Goal: Task Accomplishment & Management: Use online tool/utility

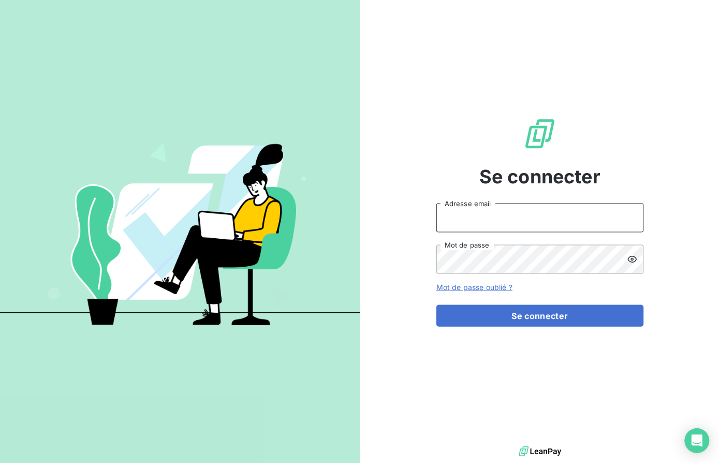
type input "[EMAIL_ADDRESS][DOMAIN_NAME]"
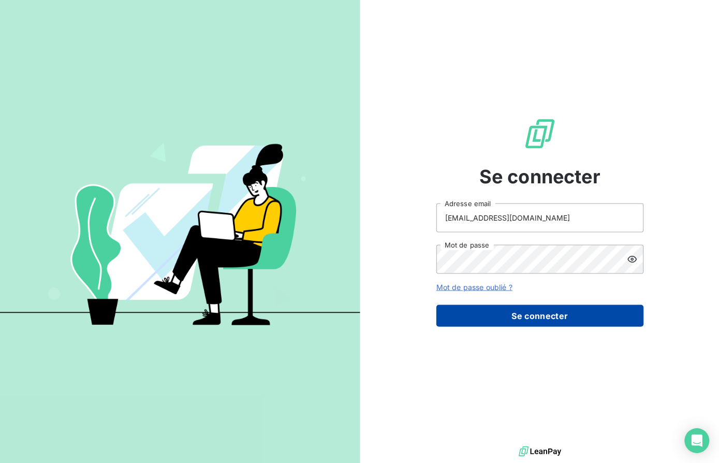
click at [562, 315] on button "Se connecter" at bounding box center [539, 315] width 207 height 22
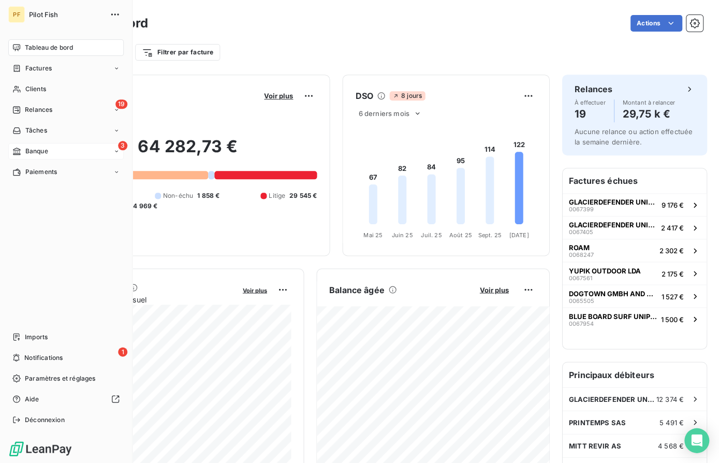
click at [49, 154] on div "3 Banque" at bounding box center [65, 151] width 115 height 17
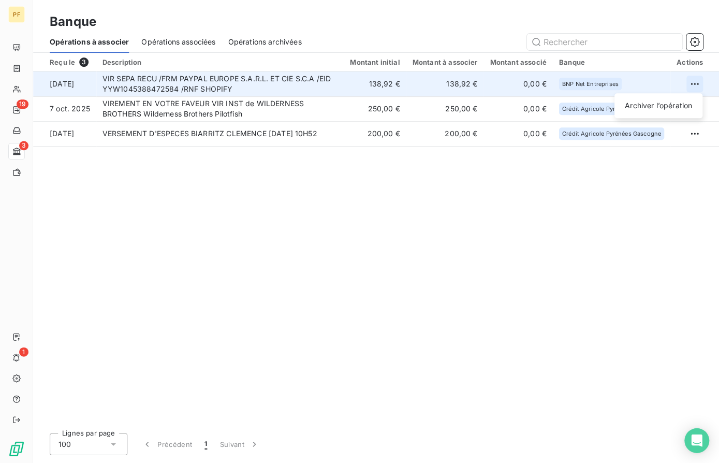
click at [689, 82] on html "PF 19 3 1 Banque Opérations à associer Opérations associées Opérations archivée…" at bounding box center [359, 231] width 719 height 463
click at [651, 110] on div "Archiver l’opération" at bounding box center [658, 105] width 80 height 17
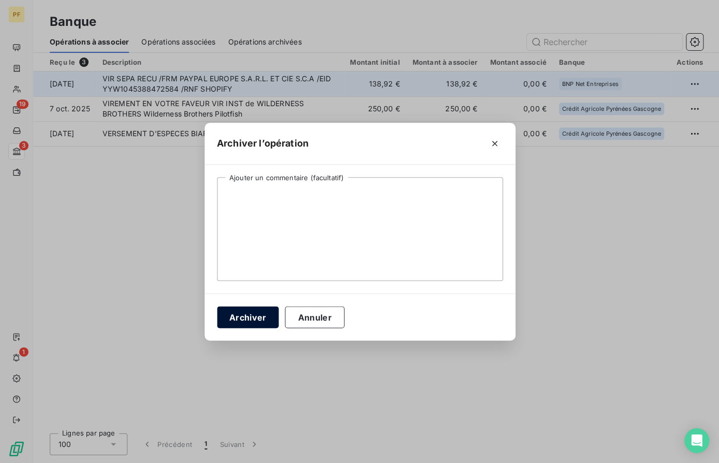
click at [247, 315] on button "Archiver" at bounding box center [248, 317] width 62 height 22
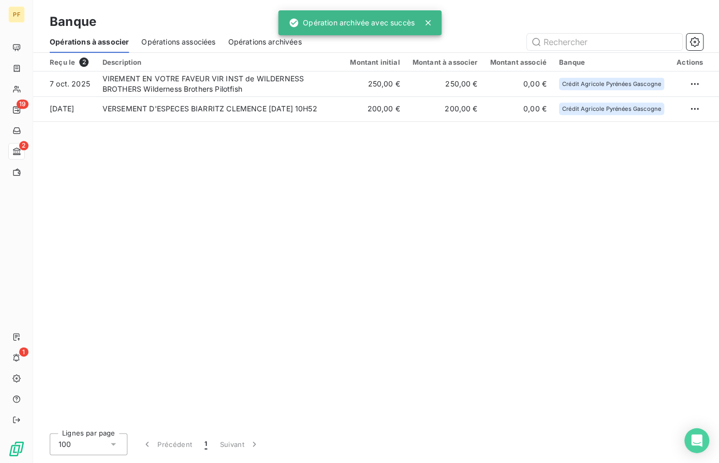
click at [188, 174] on div "Reçu le 2 Description Montant initial Montant à associer Montant associé Banque…" at bounding box center [375, 238] width 685 height 371
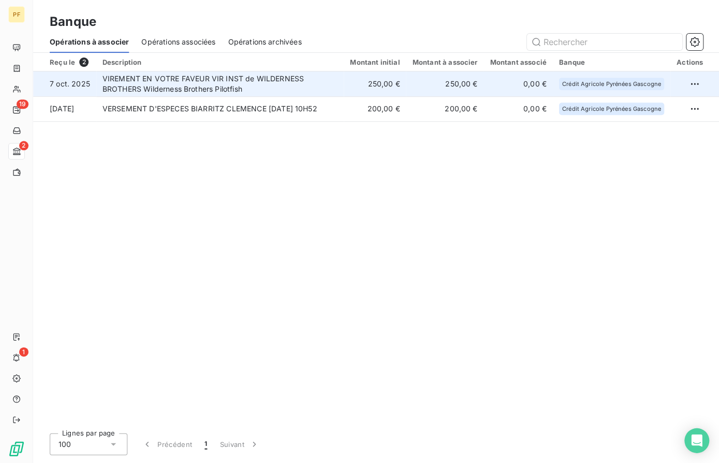
click at [205, 88] on td "VIREMENT EN VOTRE FAVEUR VIR INST de WILDERNESS BROTHERS Wilderness Brothers Pi…" at bounding box center [219, 83] width 247 height 25
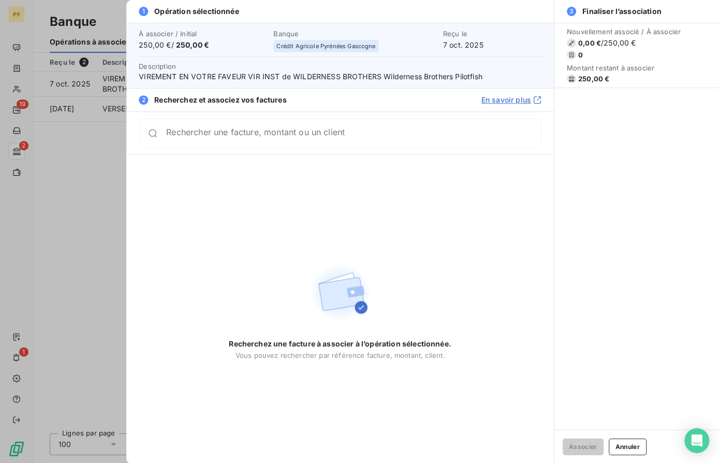
click at [72, 191] on div at bounding box center [359, 231] width 719 height 463
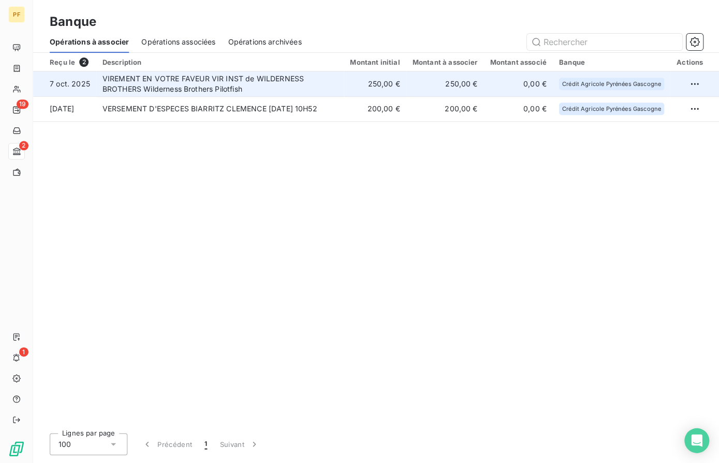
click at [170, 86] on td "VIREMENT EN VOTRE FAVEUR VIR INST de WILDERNESS BROTHERS Wilderness Brothers Pi…" at bounding box center [219, 83] width 247 height 25
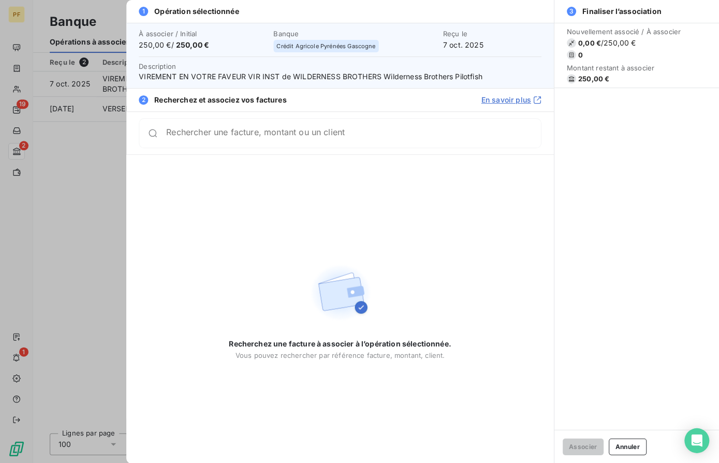
click at [99, 168] on div at bounding box center [359, 231] width 719 height 463
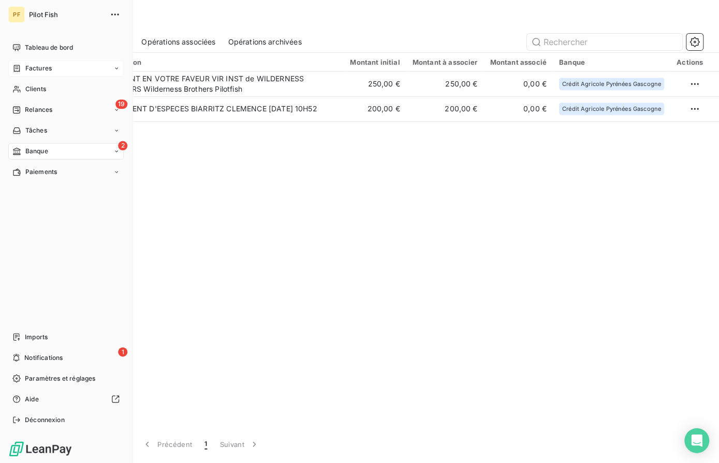
click at [29, 68] on span "Factures" at bounding box center [38, 68] width 26 height 9
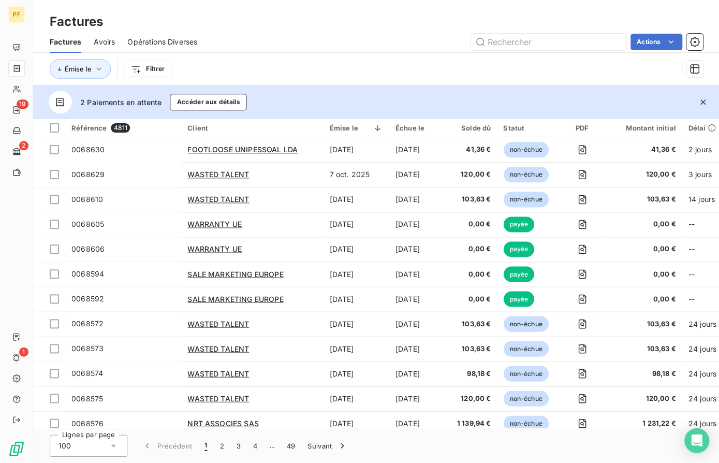
click at [336, 32] on div "Factures Avoirs Opérations Diverses Actions" at bounding box center [375, 42] width 685 height 22
